Goal: Task Accomplishment & Management: Use online tool/utility

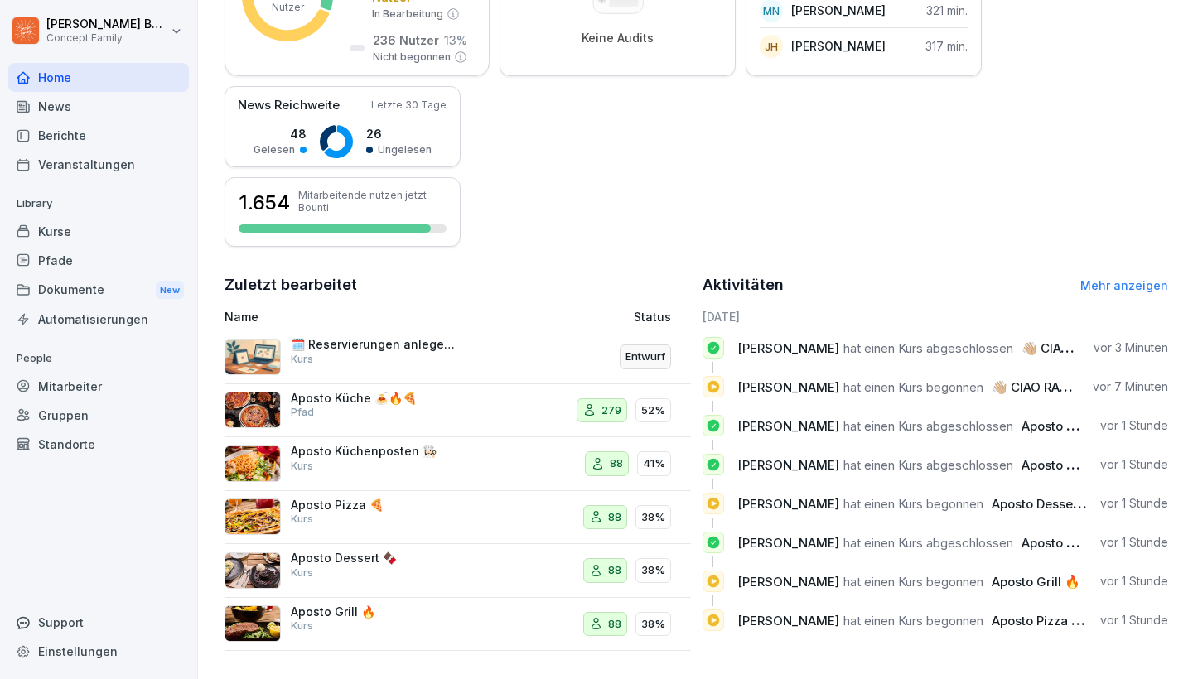
scroll to position [330, 0]
click at [500, 355] on div "🗓️ Reservierungen anlegen leicht gemacht Kurs" at bounding box center [367, 358] width 284 height 40
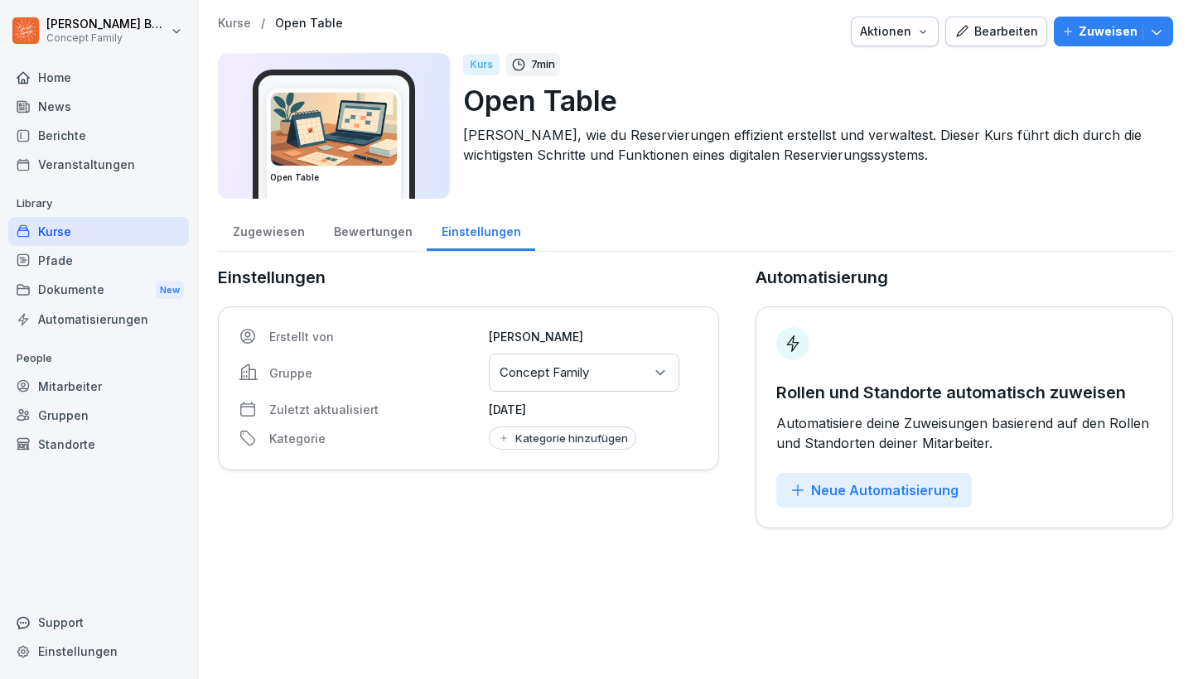
click at [599, 368] on div "Gruppen oder Standorte auswählen Concept Family" at bounding box center [584, 373] width 191 height 38
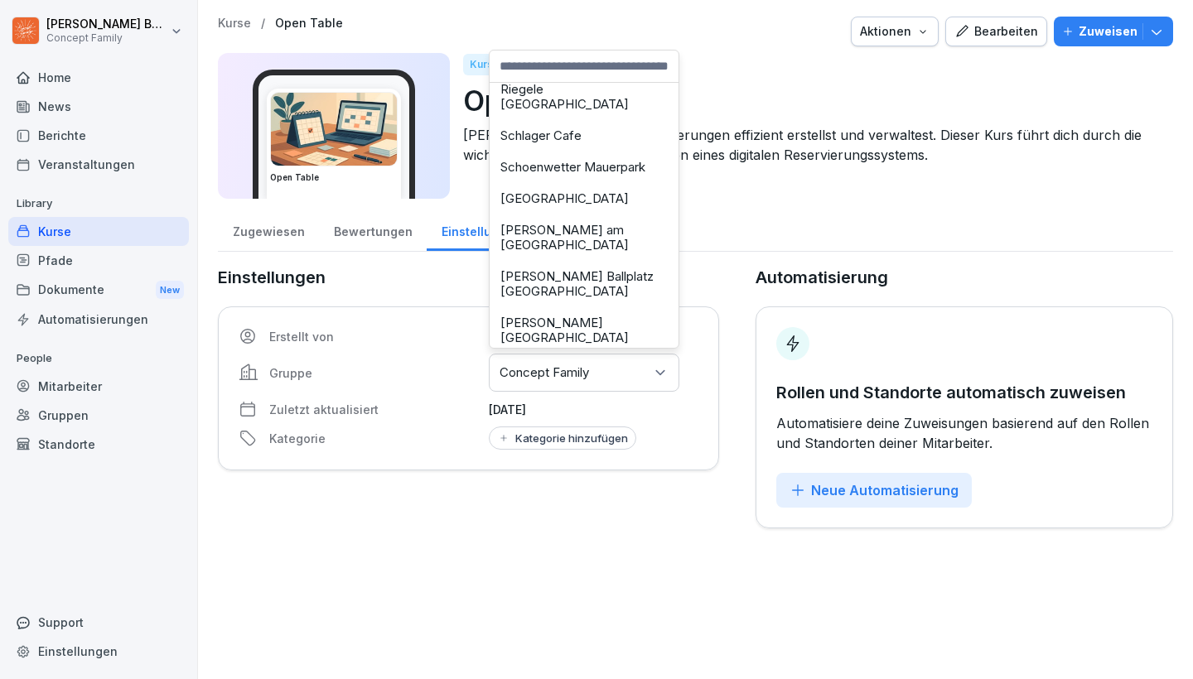
scroll to position [2686, 0]
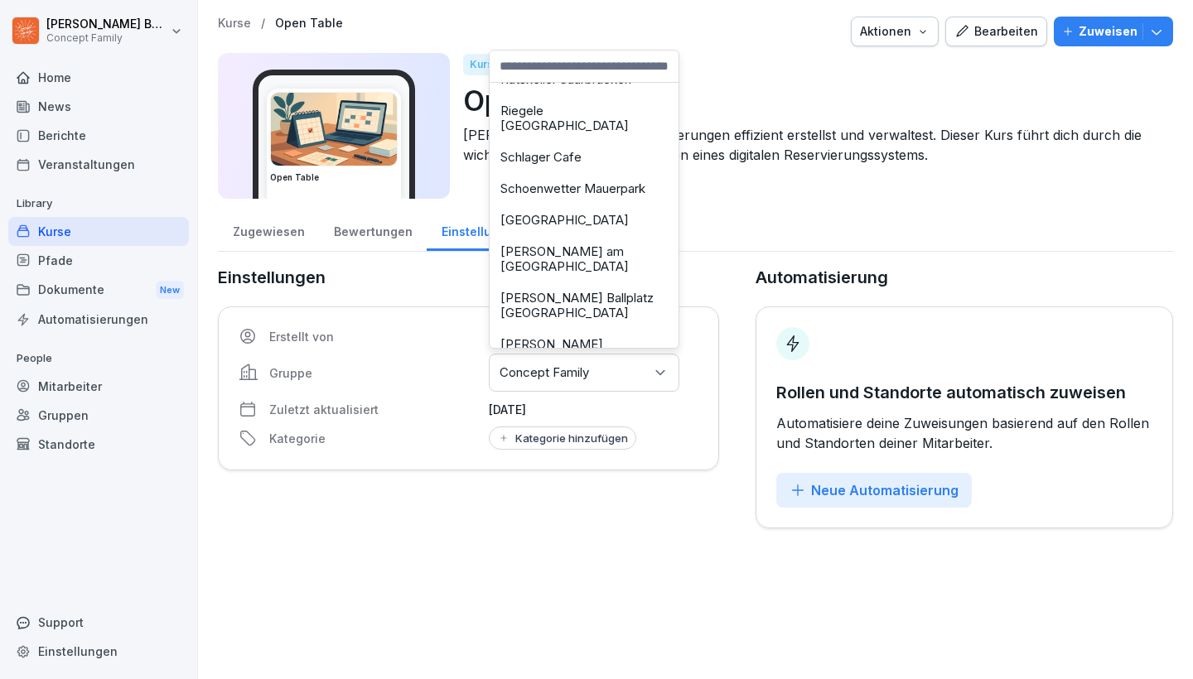
click at [637, 636] on div "Kurse / Open Table Aktionen Bearbeiten Zuweisen Open Table Kurs 7 min Open Tabl…" at bounding box center [695, 339] width 995 height 679
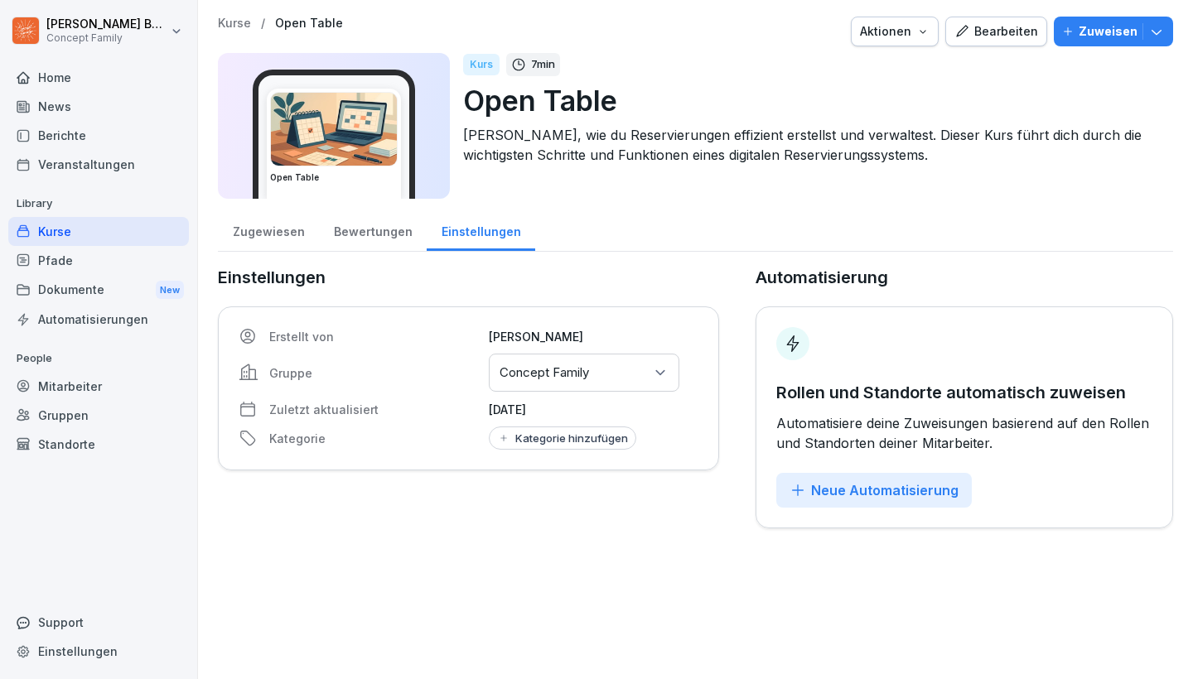
click at [1012, 30] on div "Bearbeiten" at bounding box center [996, 31] width 84 height 18
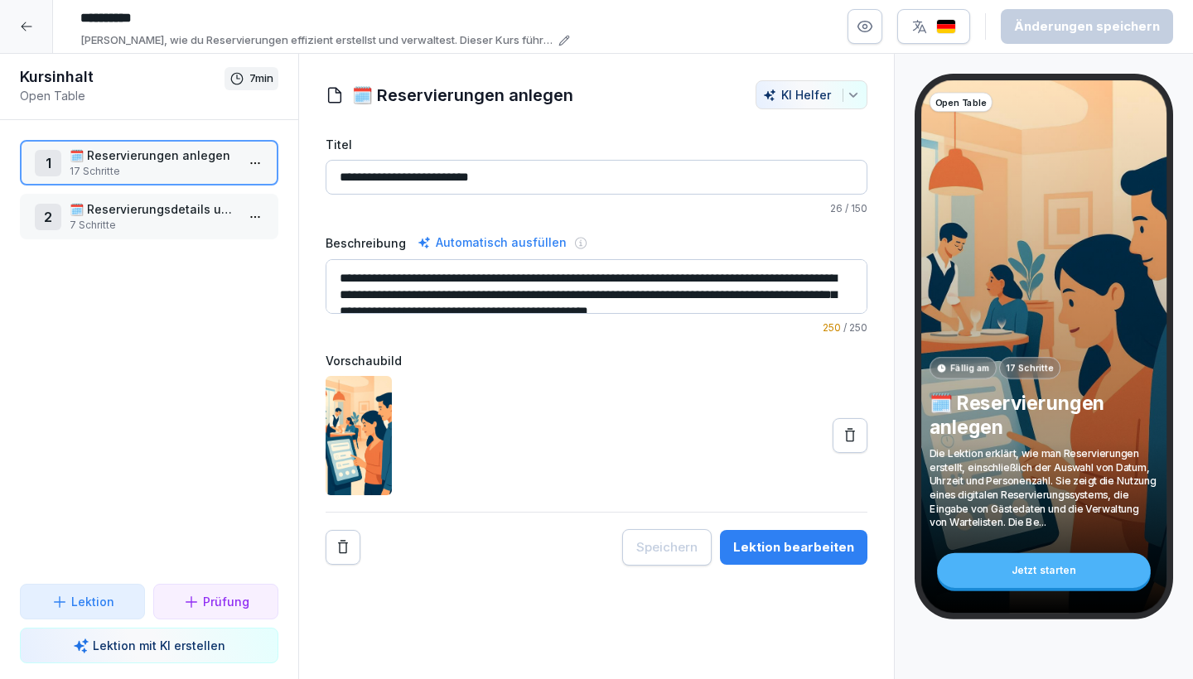
click at [191, 218] on p "7 Schritte" at bounding box center [153, 225] width 166 height 15
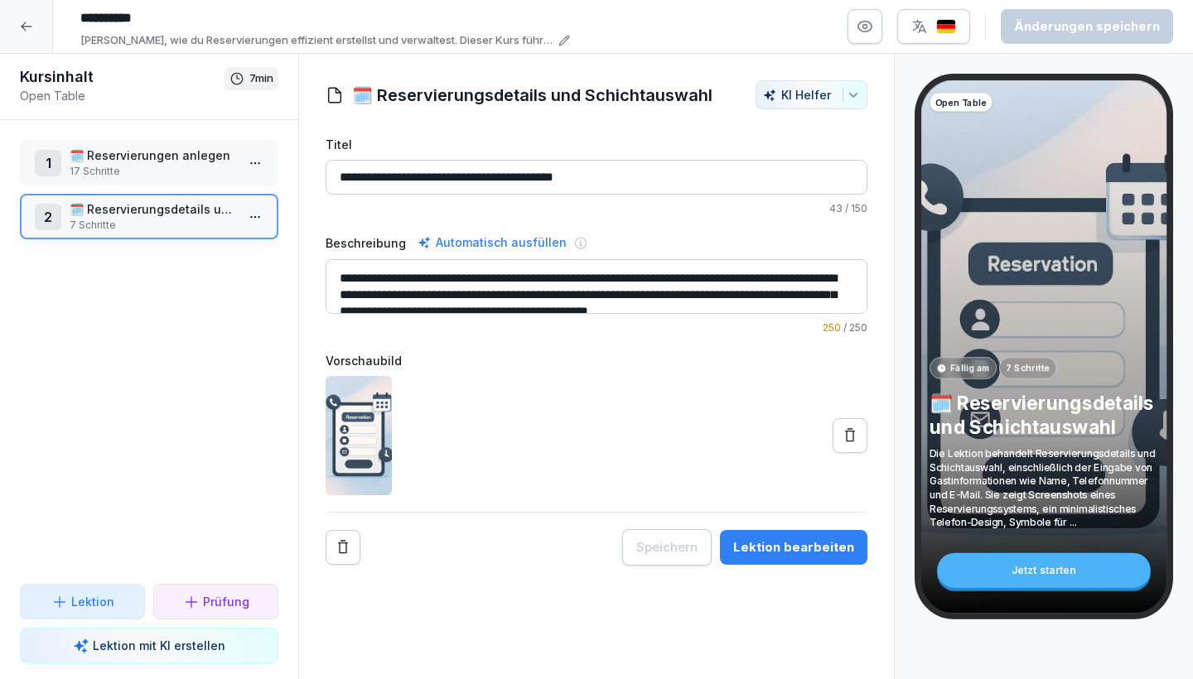
click at [160, 180] on div "1 🗓️ Reservierungen anlegen 17 Schritte" at bounding box center [149, 163] width 258 height 46
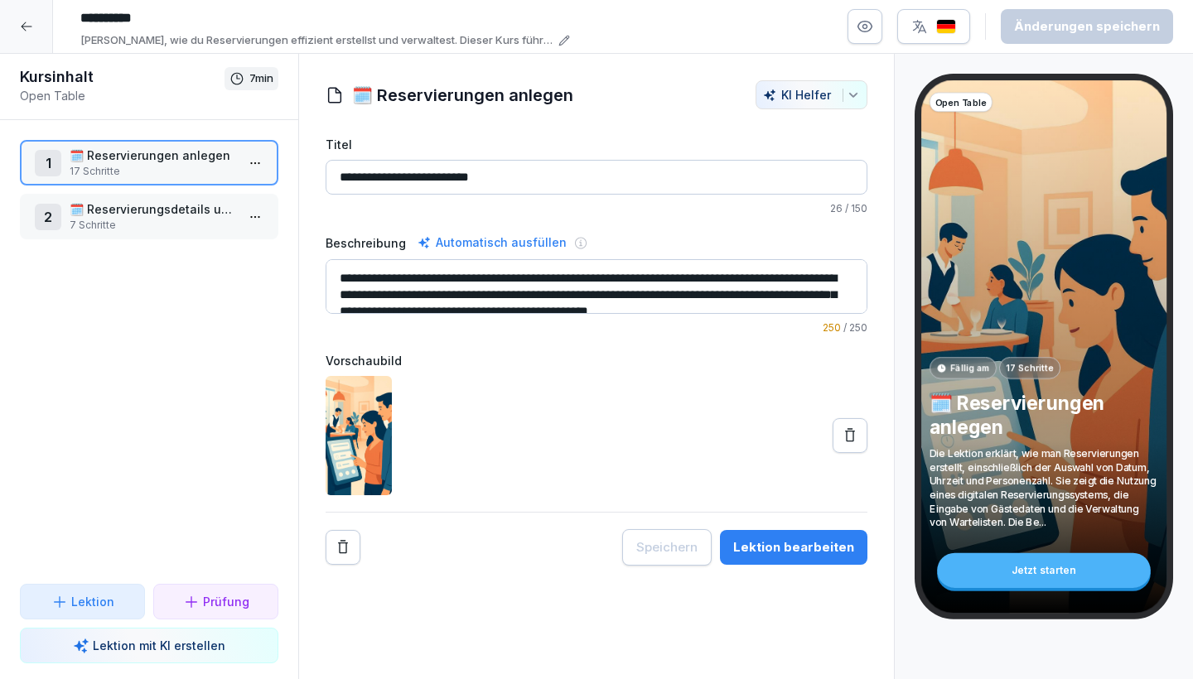
click at [819, 544] on div "Lektion bearbeiten" at bounding box center [793, 548] width 121 height 18
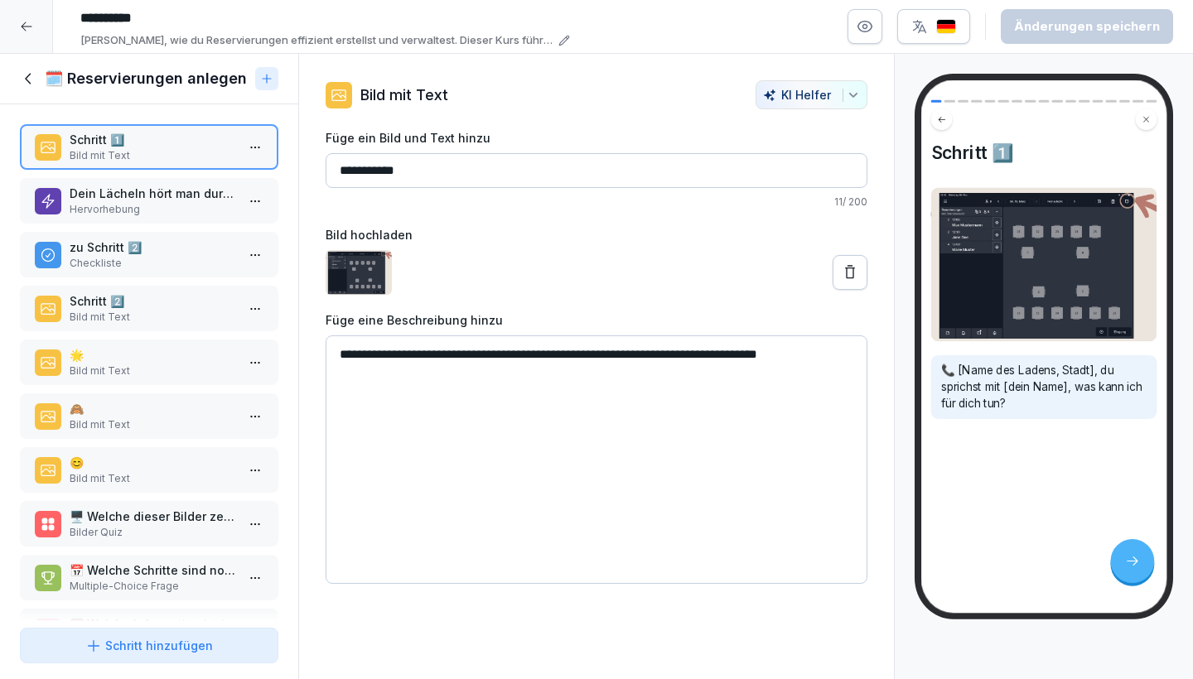
click at [165, 217] on p "Hervorhebung" at bounding box center [153, 209] width 166 height 15
